Goal: Information Seeking & Learning: Learn about a topic

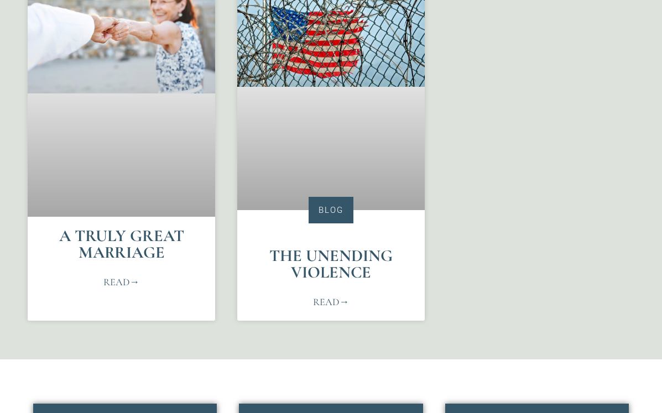
scroll to position [618, 0]
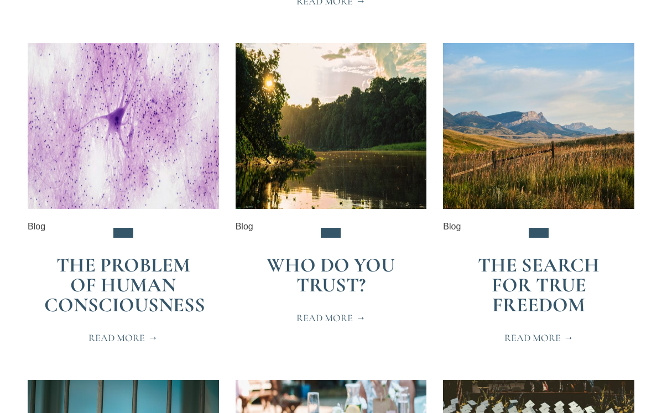
scroll to position [587, 0]
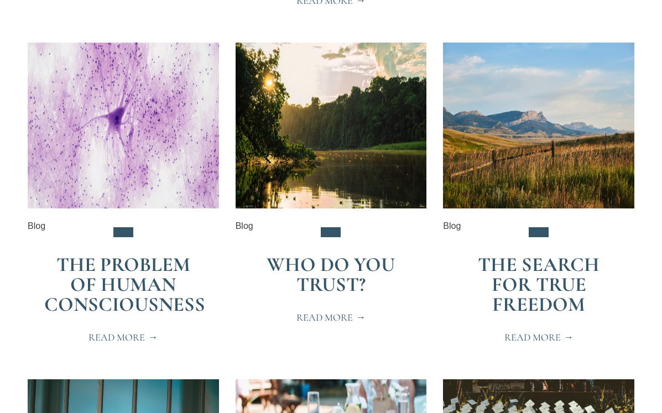
click at [346, 268] on link "Who Do You Trust?" at bounding box center [330, 275] width 128 height 44
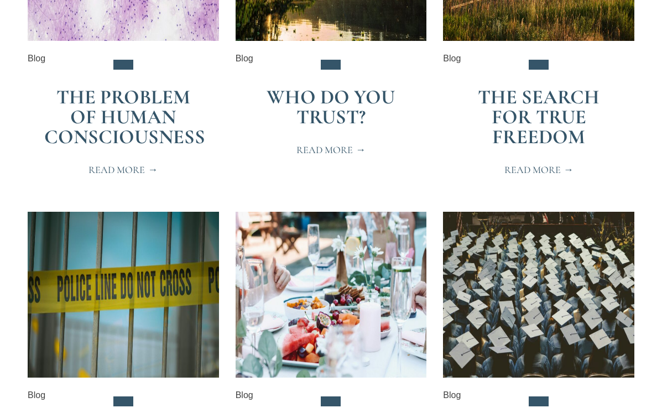
scroll to position [760, 0]
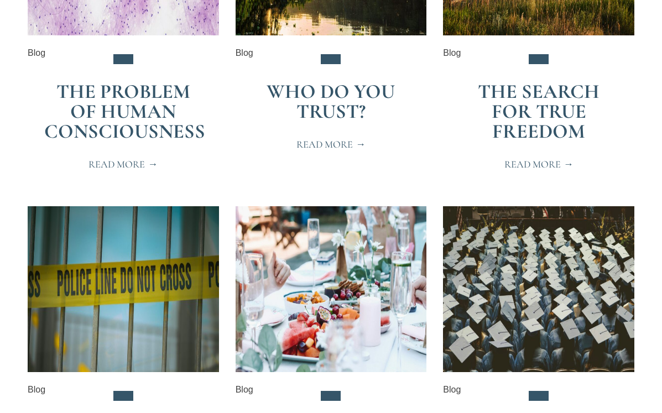
click at [536, 103] on link "The Search for True Freedom" at bounding box center [539, 112] width 122 height 64
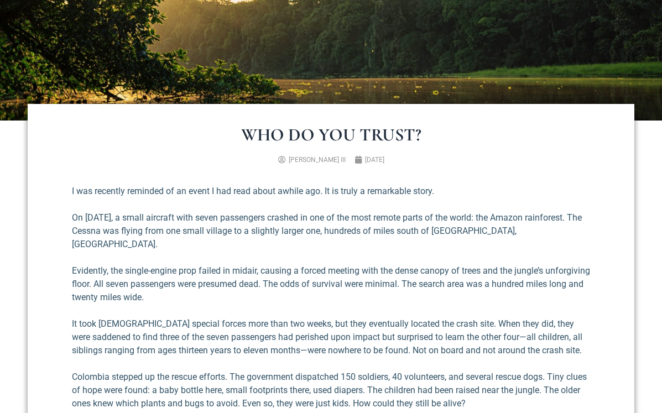
scroll to position [261, 0]
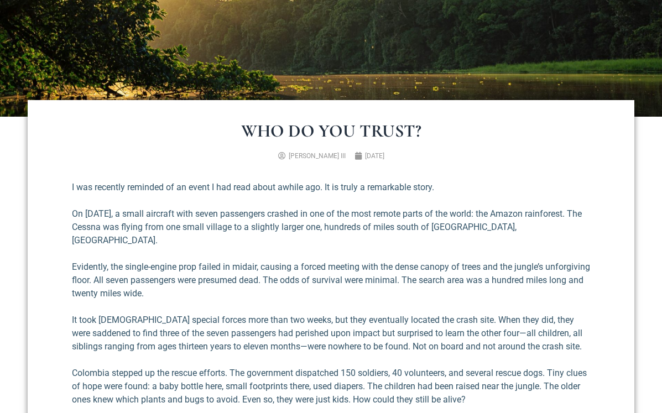
click at [355, 224] on p "On [DATE], a small aircraft with seven passengers crashed in one of the most re…" at bounding box center [331, 227] width 518 height 40
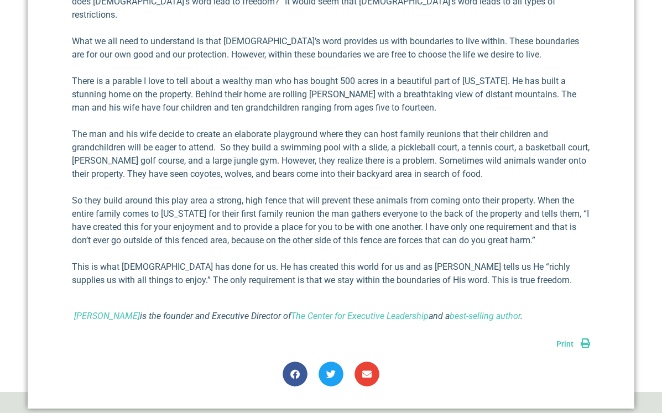
scroll to position [793, 0]
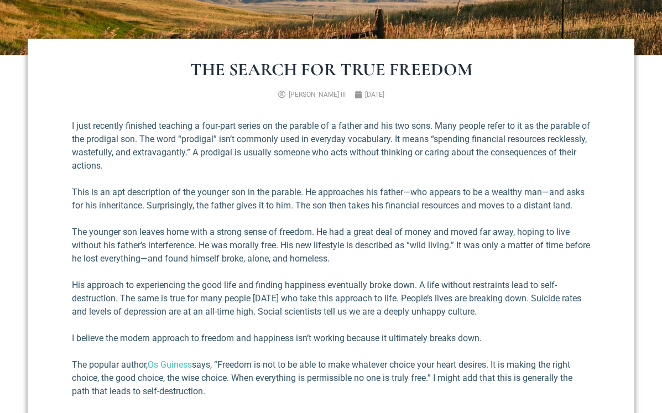
scroll to position [325, 0]
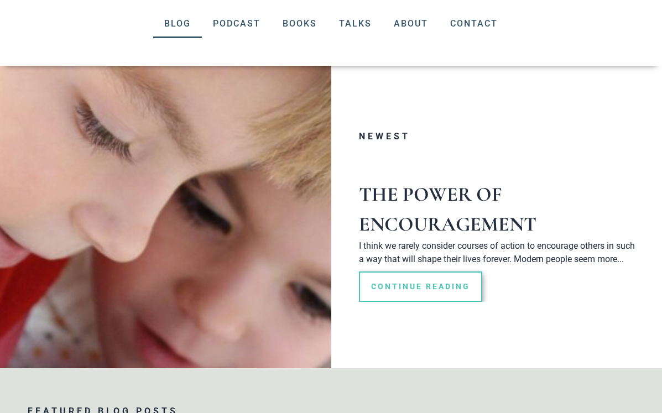
scroll to position [140, 0]
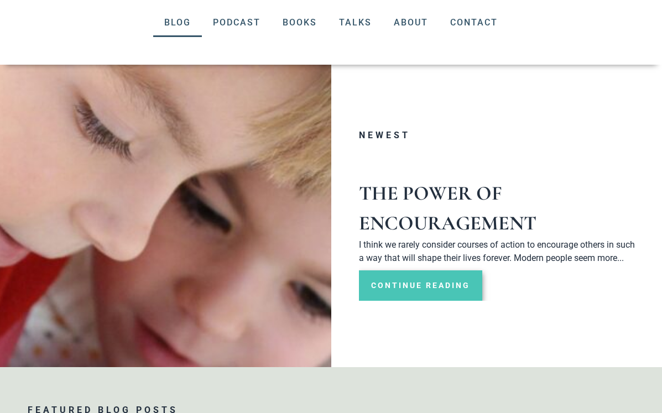
click at [416, 282] on link "Continue Reading" at bounding box center [420, 285] width 123 height 30
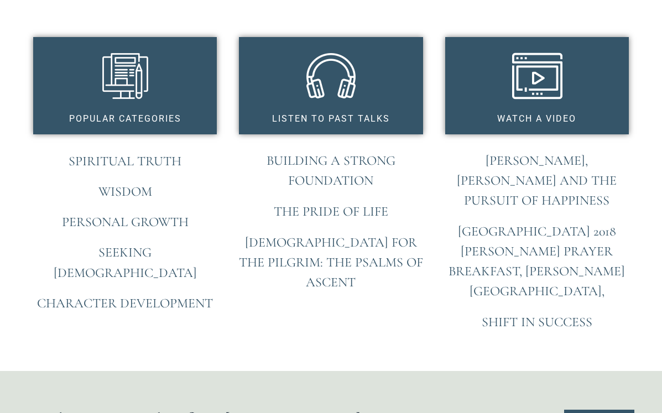
scroll to position [859, 0]
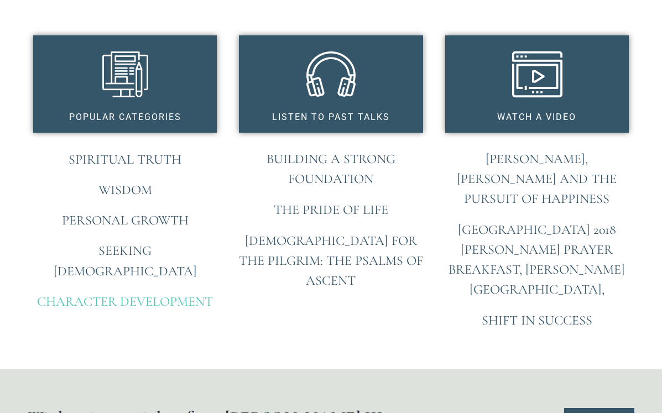
click at [140, 294] on link "Character Development" at bounding box center [125, 302] width 176 height 16
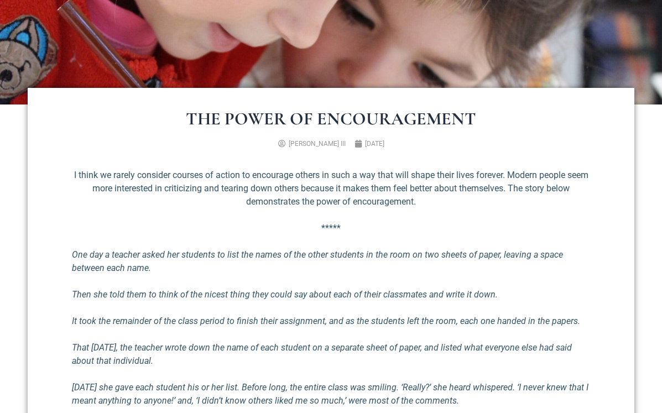
scroll to position [276, 0]
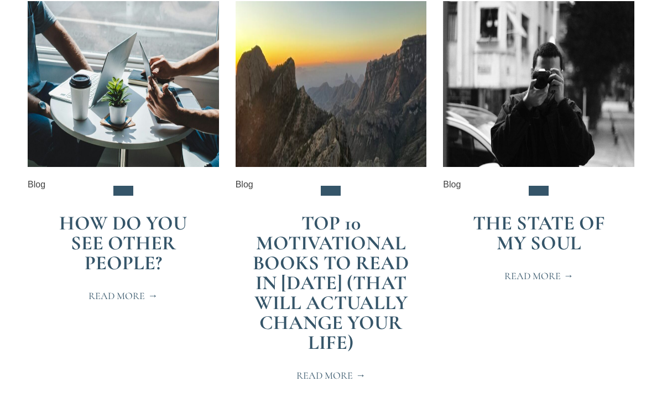
scroll to position [275, 0]
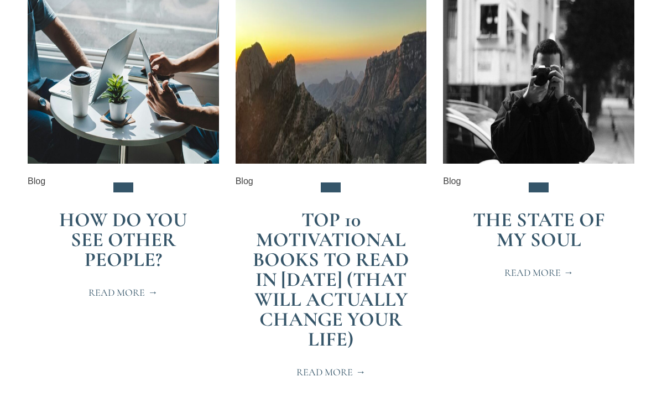
click at [310, 238] on link "Top 10 Motivational Books to Read in [DATE] (That Will Actually Change Your Lif…" at bounding box center [331, 279] width 156 height 143
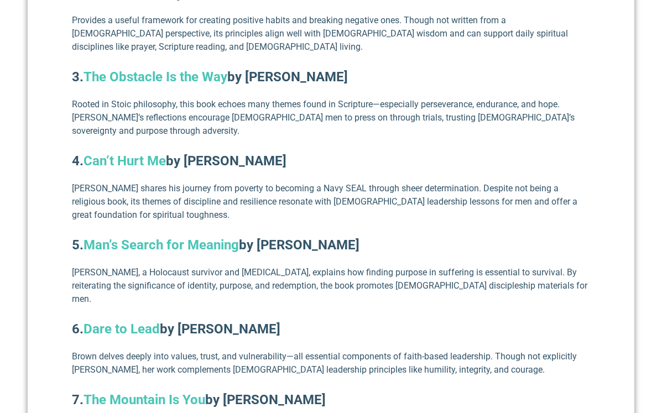
scroll to position [785, 0]
